Goal: Navigation & Orientation: Find specific page/section

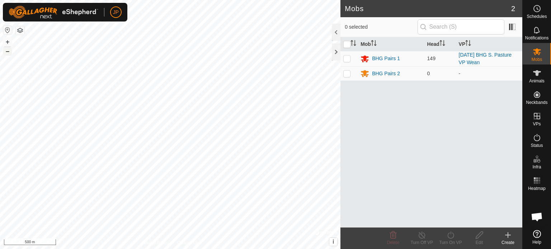
click at [8, 51] on button "–" at bounding box center [7, 51] width 9 height 9
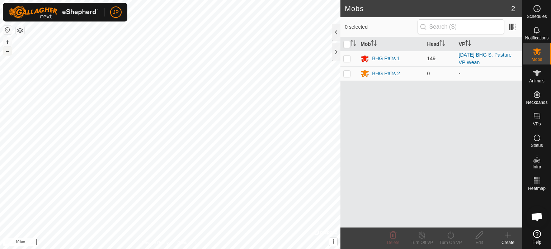
click at [8, 51] on button "–" at bounding box center [7, 51] width 9 height 9
click at [8, 43] on button "+" at bounding box center [7, 42] width 9 height 9
click at [6, 42] on button "+" at bounding box center [7, 42] width 9 height 9
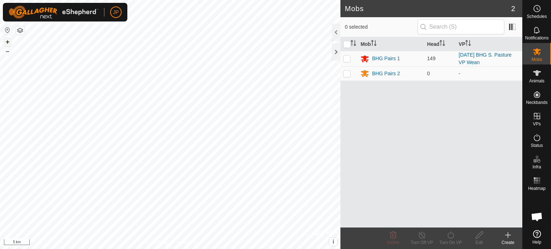
click at [6, 42] on button "+" at bounding box center [7, 42] width 9 height 9
click at [7, 40] on button "+" at bounding box center [7, 42] width 9 height 9
click at [111, 0] on html "JP My Account Settings Logout Schedules Notifications Mobs Animals Neckbands VP…" at bounding box center [275, 124] width 551 height 249
click at [10, 44] on button "+" at bounding box center [7, 42] width 9 height 9
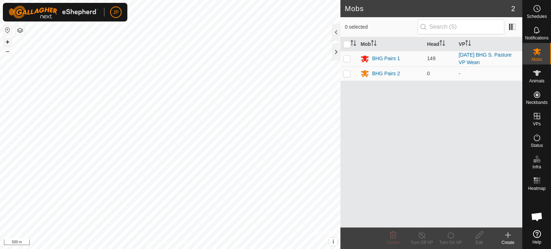
click at [10, 44] on button "+" at bounding box center [7, 42] width 9 height 9
click at [8, 53] on button "–" at bounding box center [7, 51] width 9 height 9
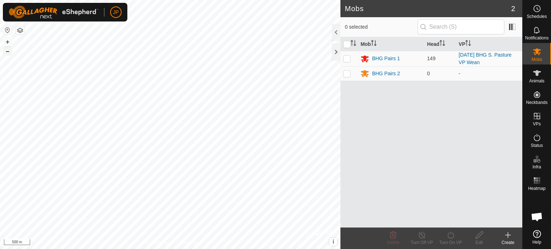
click at [8, 53] on button "–" at bounding box center [7, 51] width 9 height 9
click at [431, 136] on div "Mobs 2 0 selected Mob Head VP BHG Pairs 1 149 2025-09-22 BHG S. Pasture VP Wean…" at bounding box center [261, 124] width 522 height 249
click at [381, 138] on div "Mobs 2 0 selected Mob Head VP BHG Pairs 1 149 2025-09-22 BHG S. Pasture VP Wean…" at bounding box center [261, 124] width 522 height 249
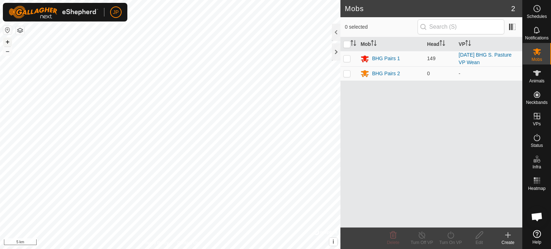
click at [8, 44] on button "+" at bounding box center [7, 42] width 9 height 9
click at [8, 40] on button "+" at bounding box center [7, 42] width 9 height 9
